Goal: Task Accomplishment & Management: Use online tool/utility

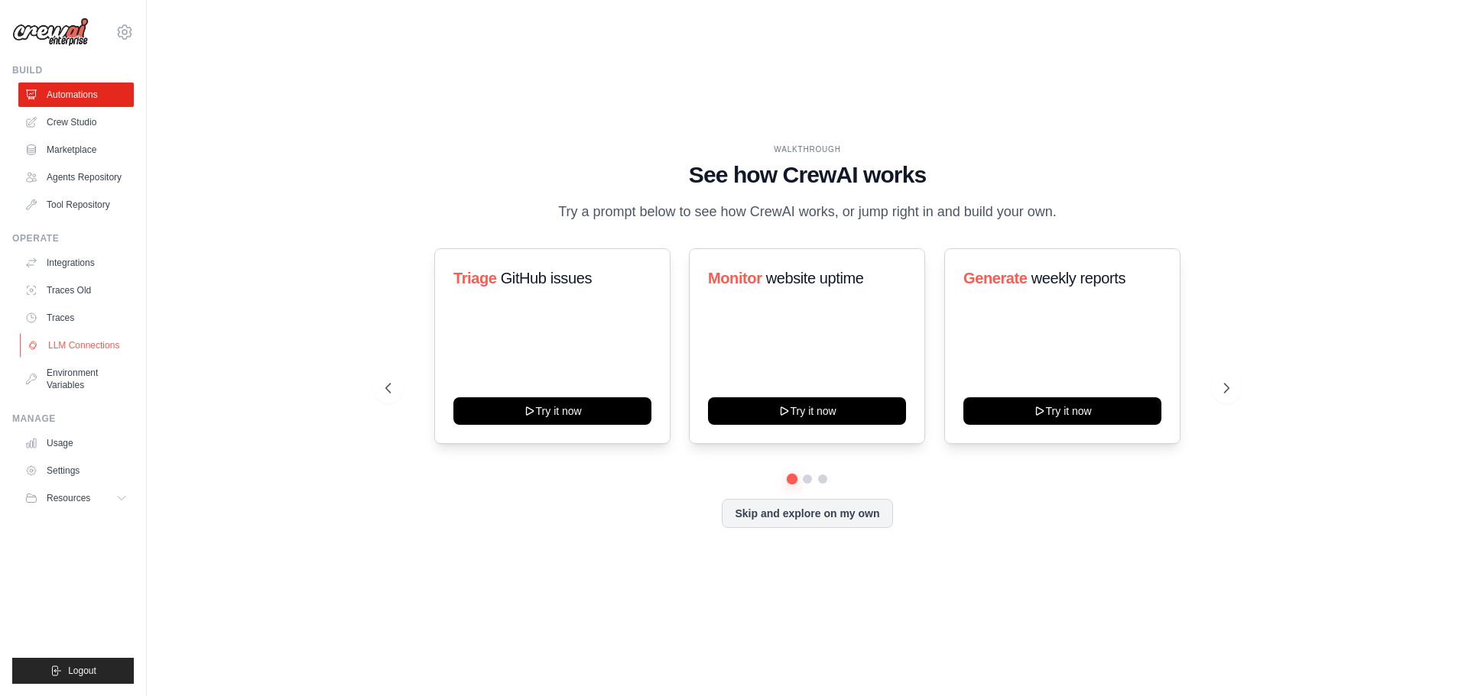
click at [100, 345] on link "LLM Connections" at bounding box center [77, 345] width 115 height 24
click at [71, 261] on link "Integrations" at bounding box center [77, 263] width 115 height 24
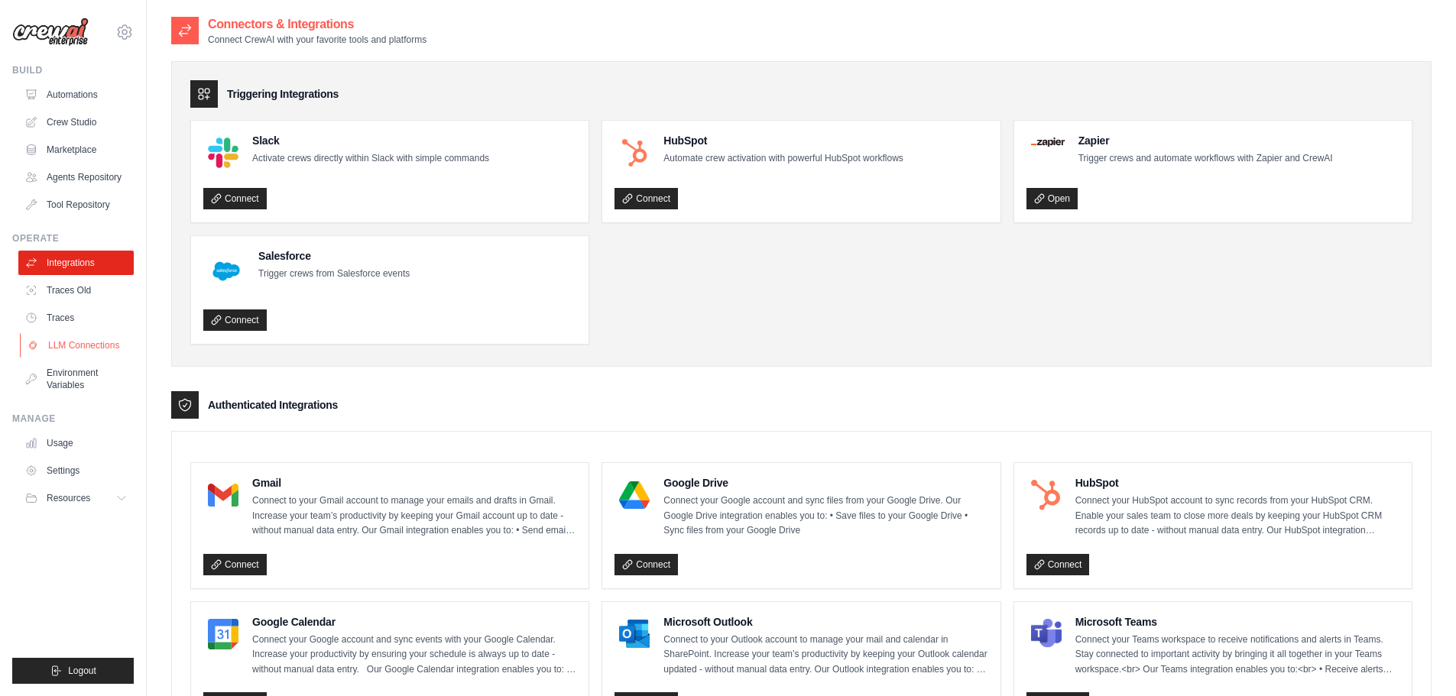
click at [92, 343] on link "LLM Connections" at bounding box center [77, 345] width 115 height 24
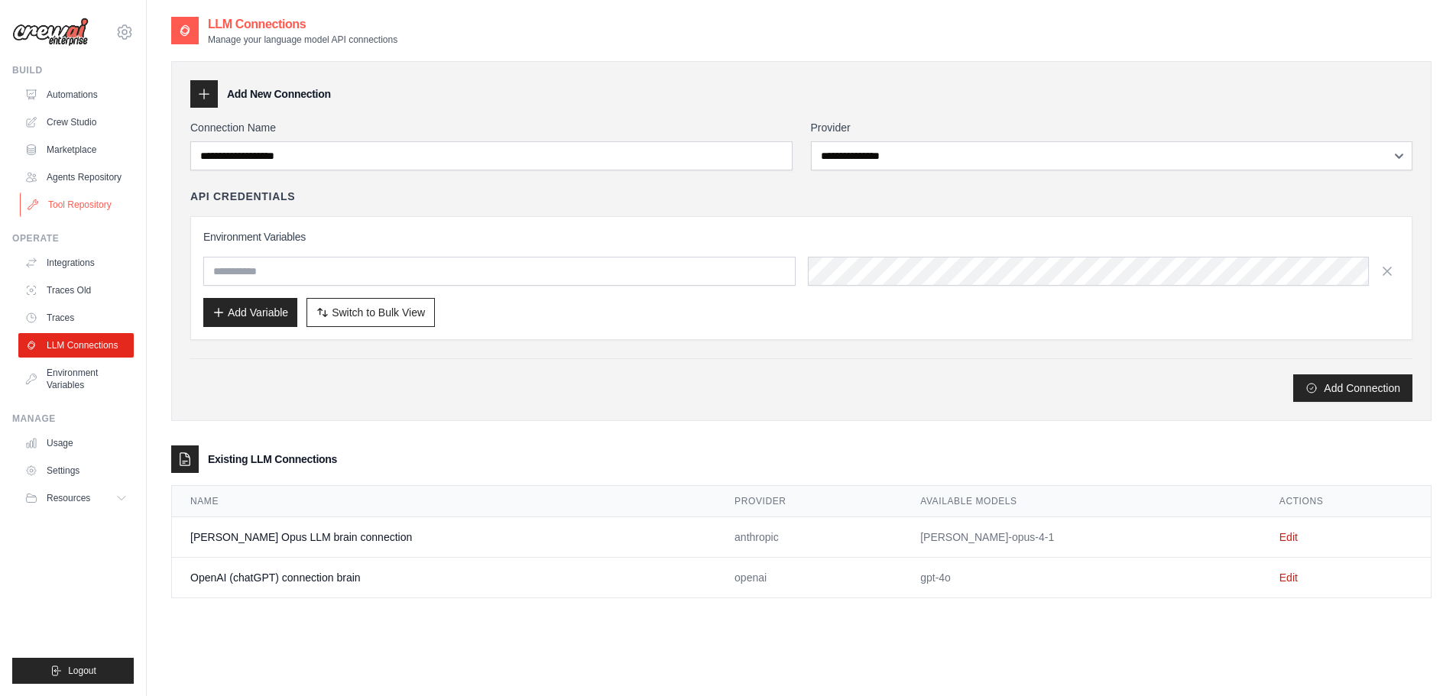
click at [84, 200] on link "Tool Repository" at bounding box center [77, 205] width 115 height 24
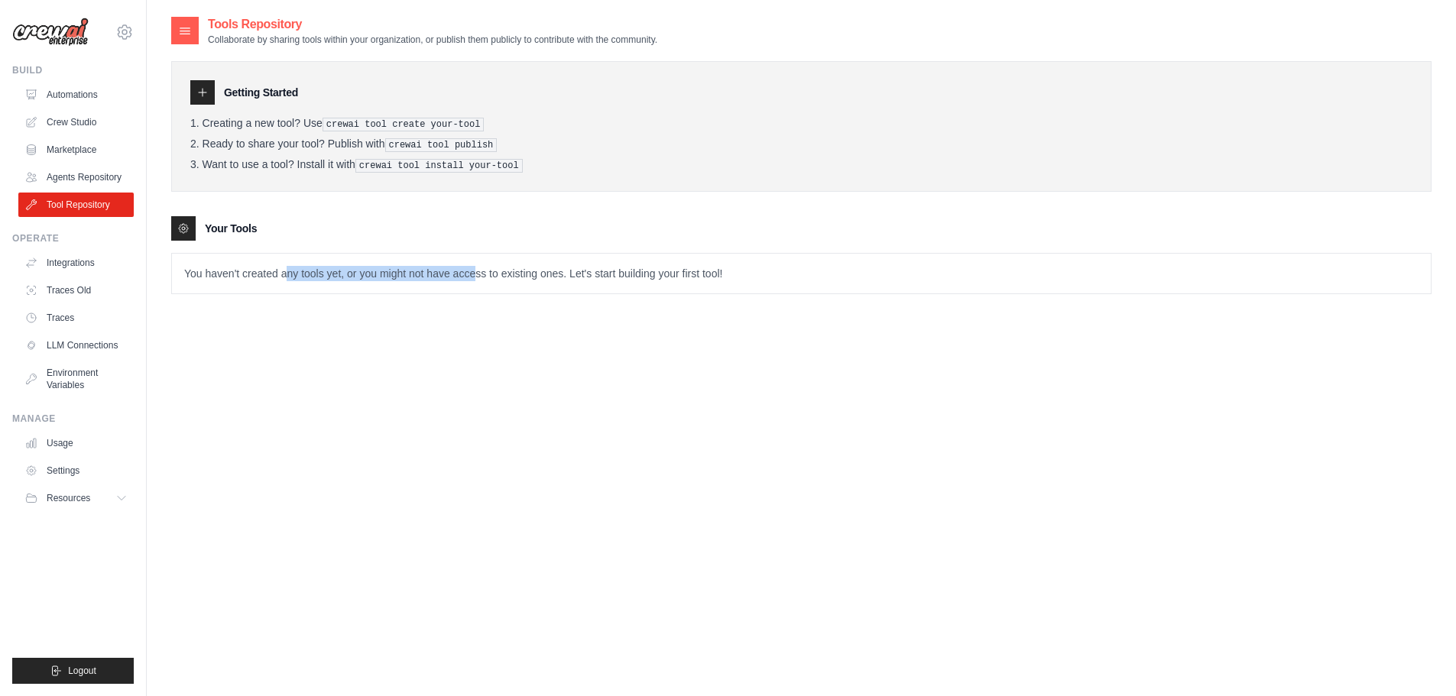
drag, startPoint x: 289, startPoint y: 271, endPoint x: 474, endPoint y: 283, distance: 185.4
click at [474, 283] on p "You haven't created any tools yet, or you might not have access to existing one…" at bounding box center [801, 274] width 1259 height 40
click at [405, 365] on div "Tools Repository Collaborate by sharing tools within your organization, or publ…" at bounding box center [801, 363] width 1260 height 696
click at [89, 261] on link "Integrations" at bounding box center [77, 263] width 115 height 24
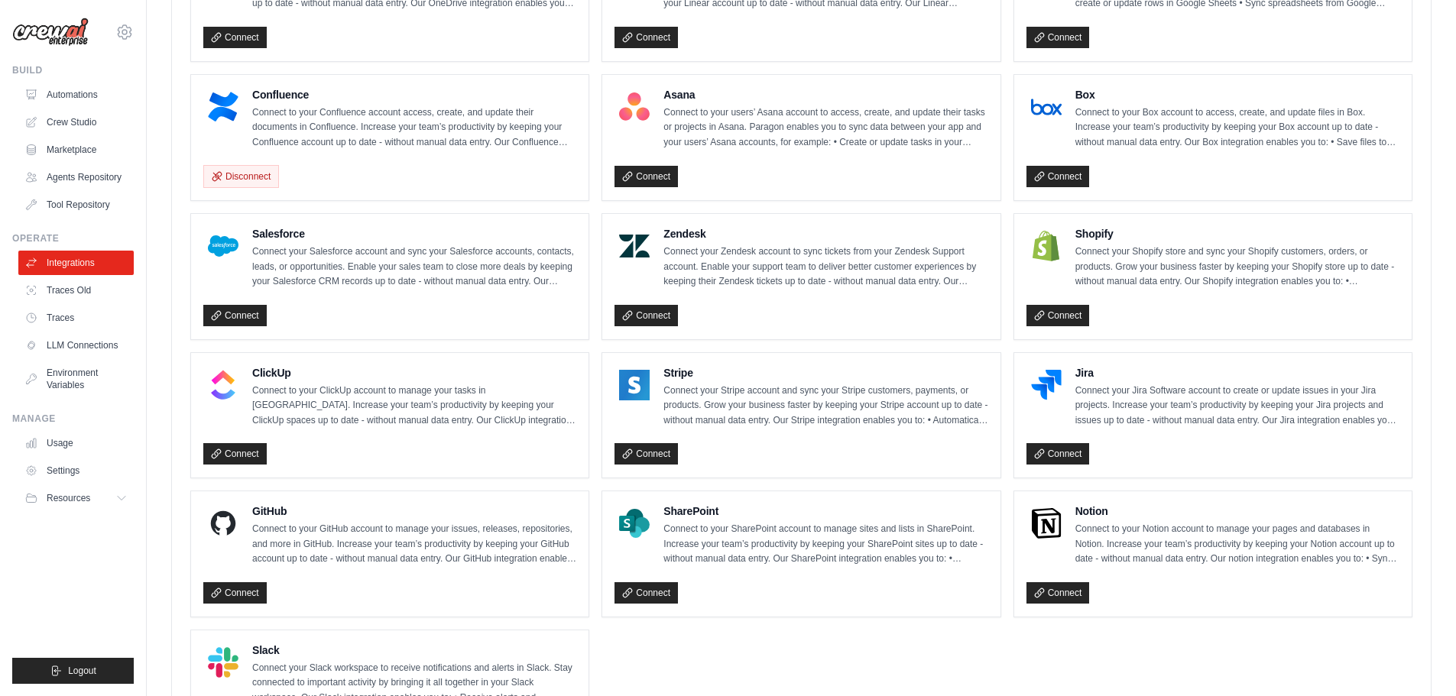
scroll to position [917, 0]
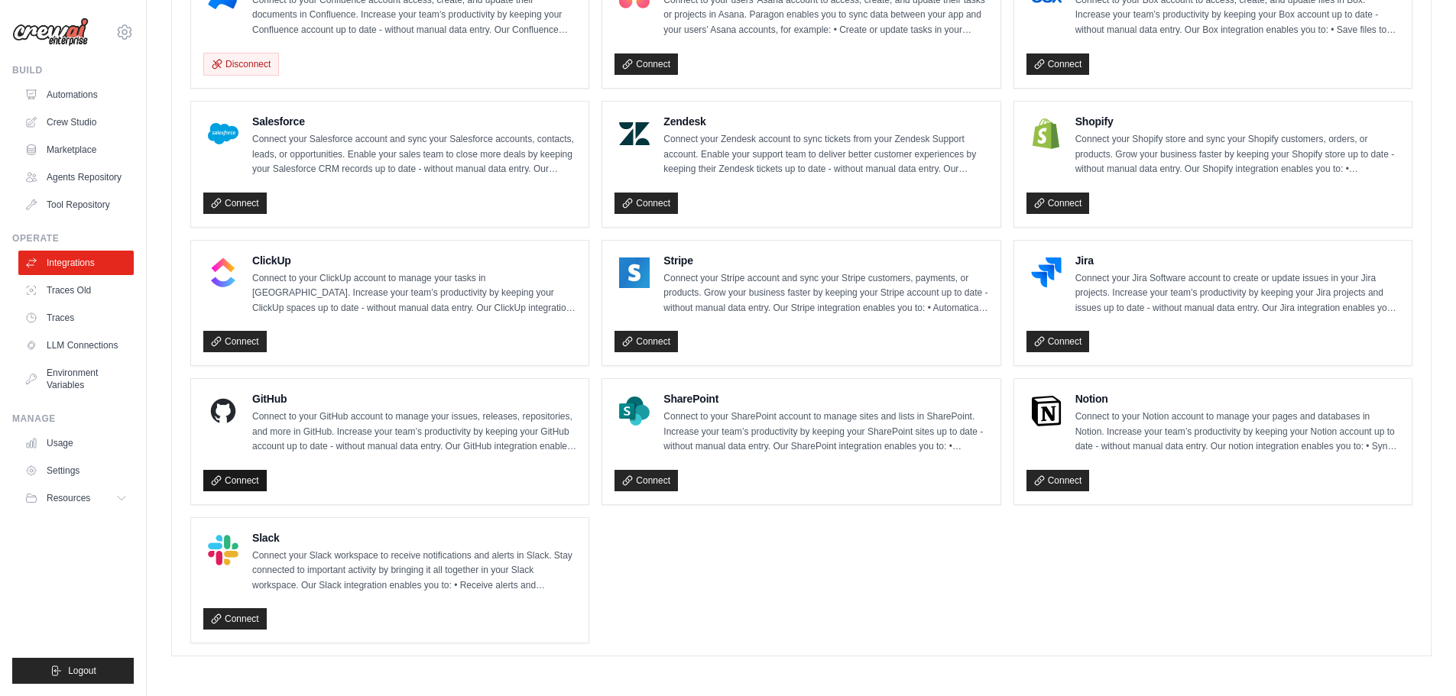
click at [242, 481] on link "Connect" at bounding box center [234, 480] width 63 height 21
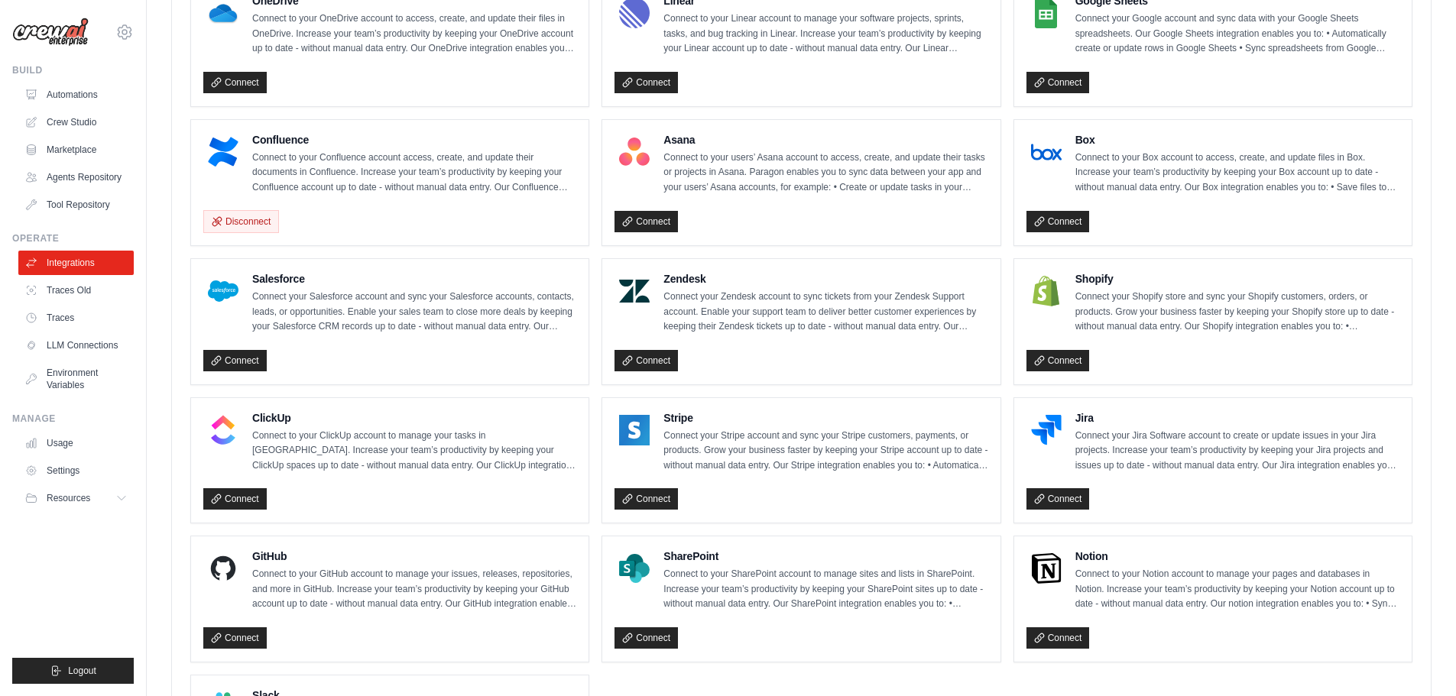
scroll to position [535, 0]
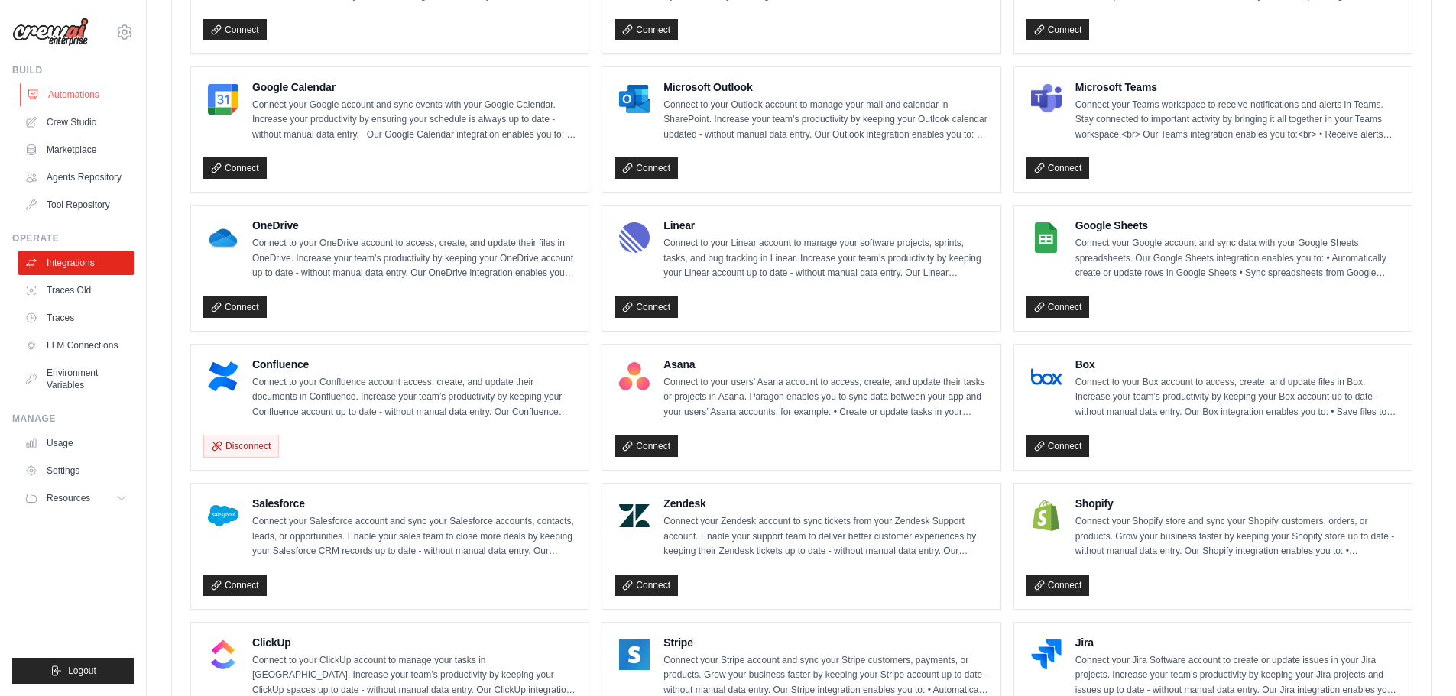
click at [78, 92] on link "Automations" at bounding box center [77, 95] width 115 height 24
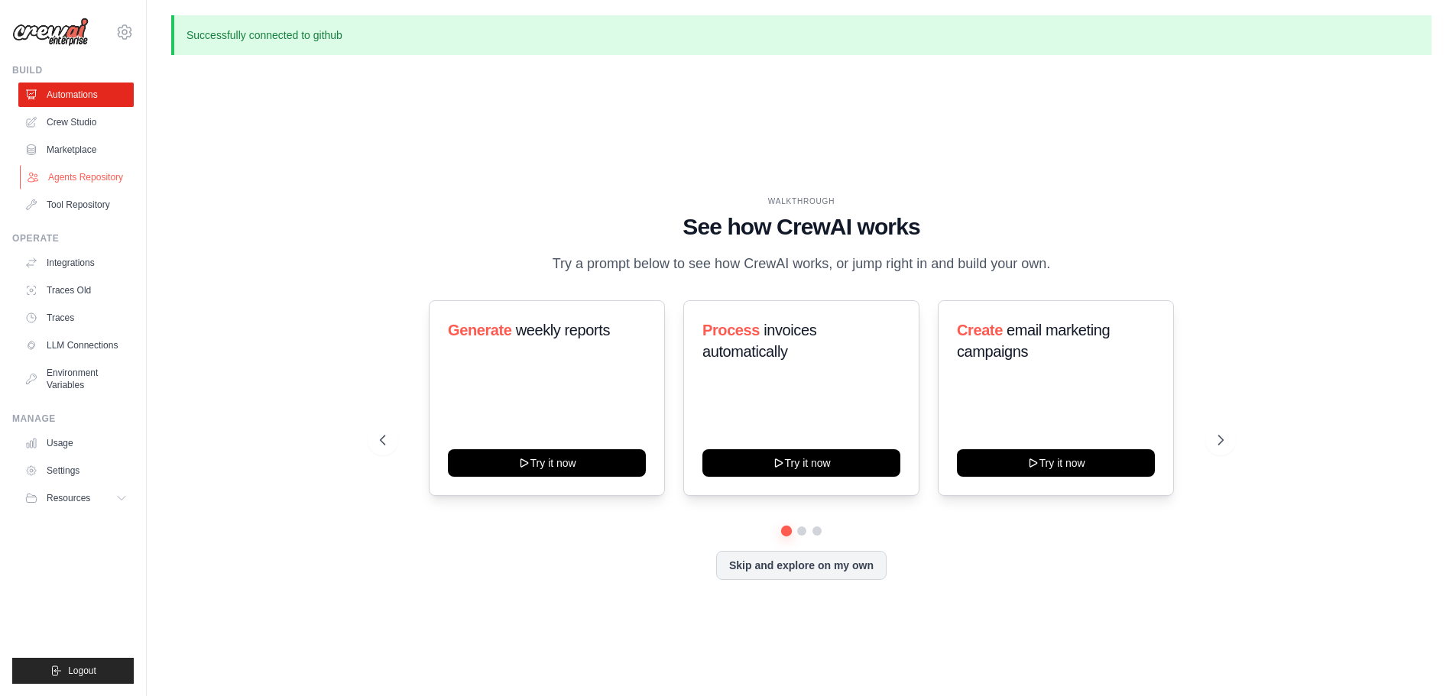
click at [98, 175] on link "Agents Repository" at bounding box center [77, 177] width 115 height 24
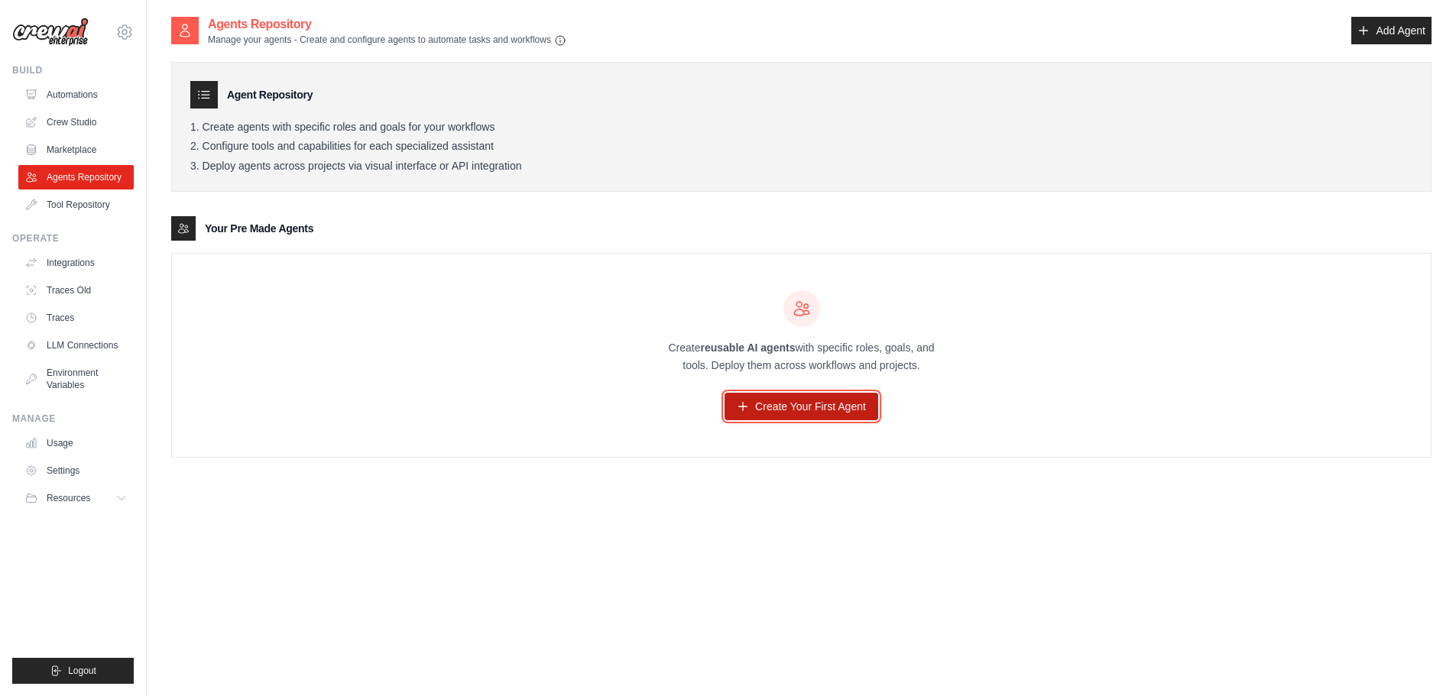
click at [785, 399] on link "Create Your First Agent" at bounding box center [802, 407] width 154 height 28
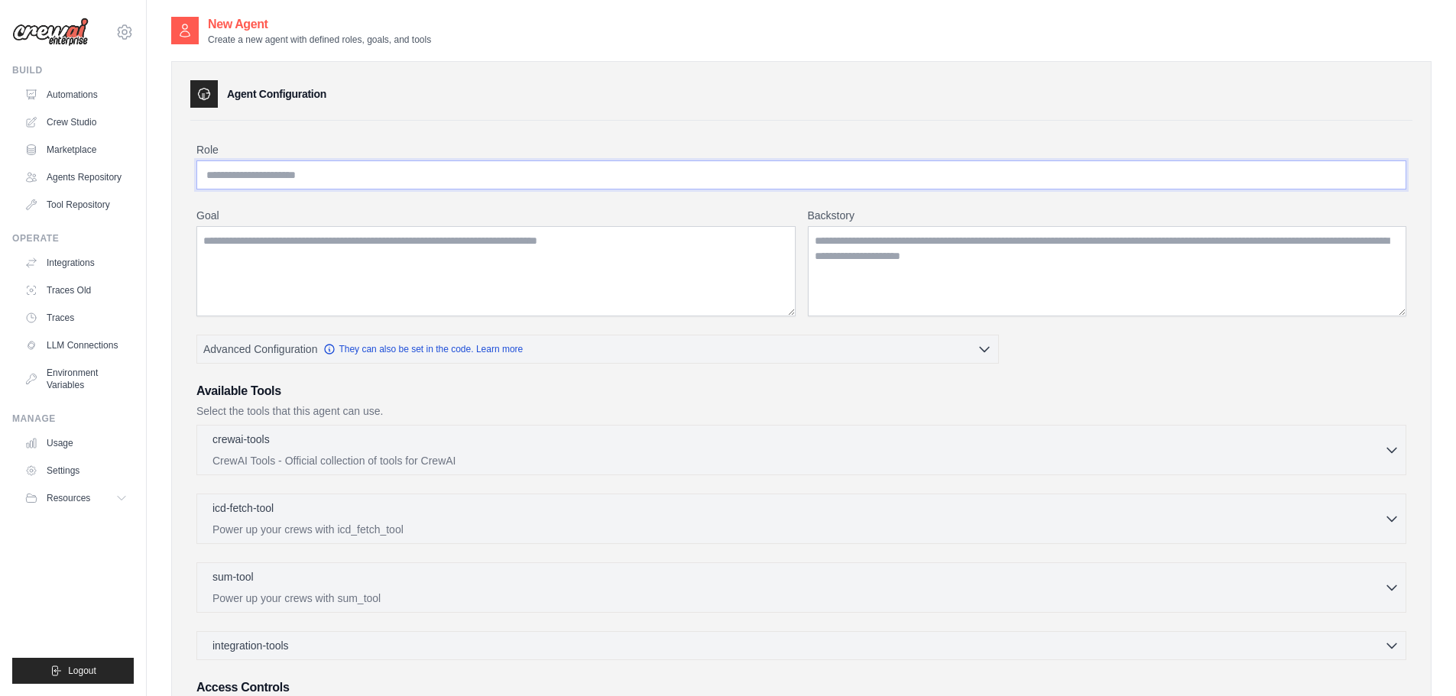
click at [358, 176] on input "Role" at bounding box center [801, 175] width 1210 height 29
click at [275, 178] on input "Role" at bounding box center [801, 175] width 1210 height 29
